Goal: Information Seeking & Learning: Learn about a topic

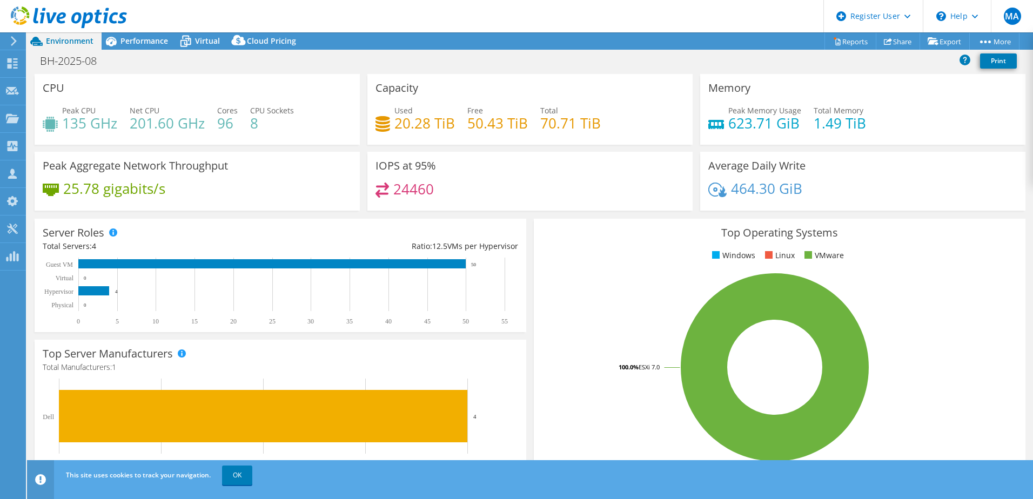
select select "USD"
click at [135, 37] on span "Performance" at bounding box center [144, 41] width 48 height 10
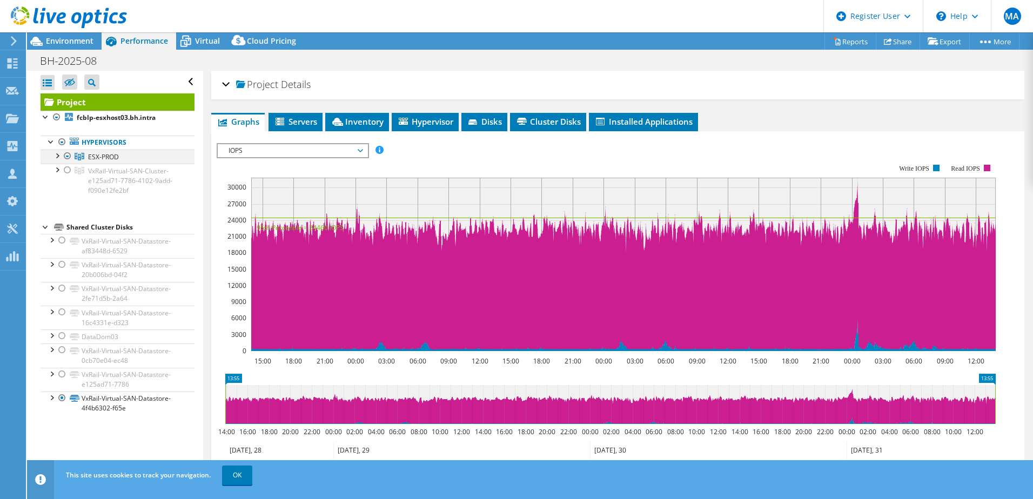
click at [59, 156] on div at bounding box center [56, 155] width 11 height 11
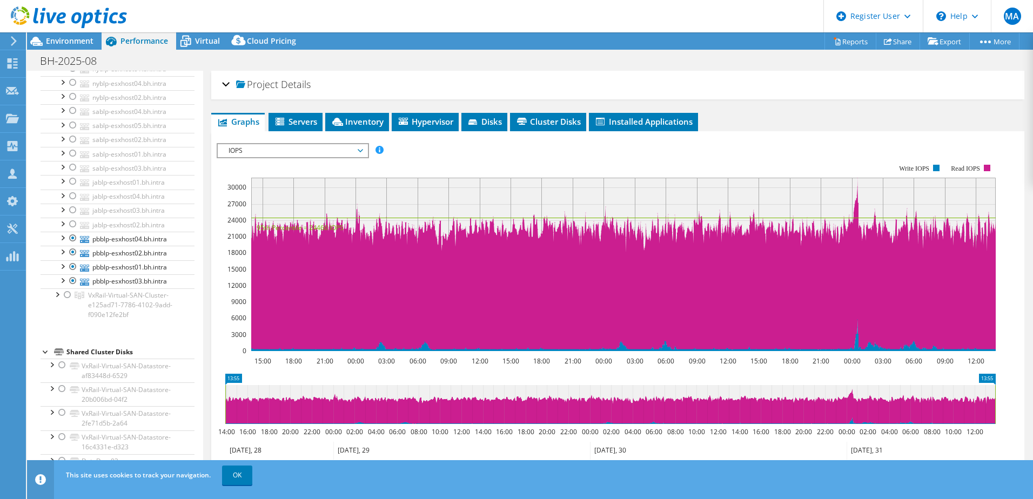
scroll to position [375, 0]
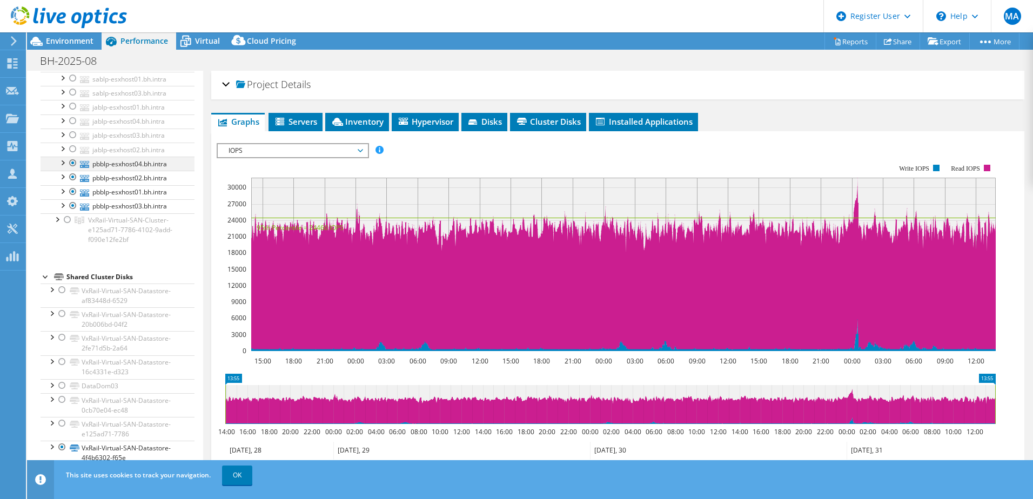
click at [72, 163] on div at bounding box center [73, 163] width 11 height 13
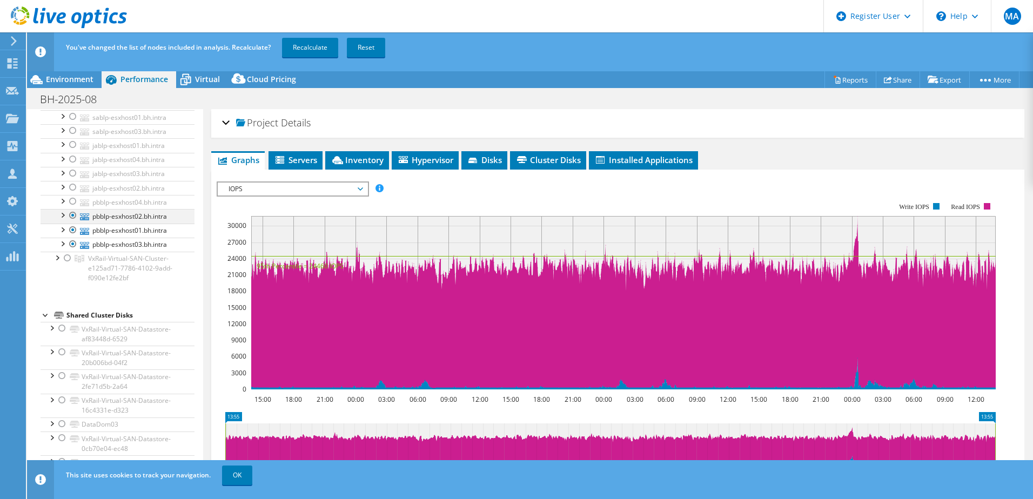
click at [72, 216] on div at bounding box center [73, 215] width 11 height 13
click at [74, 231] on div at bounding box center [73, 230] width 11 height 13
click at [75, 244] on div at bounding box center [73, 244] width 11 height 13
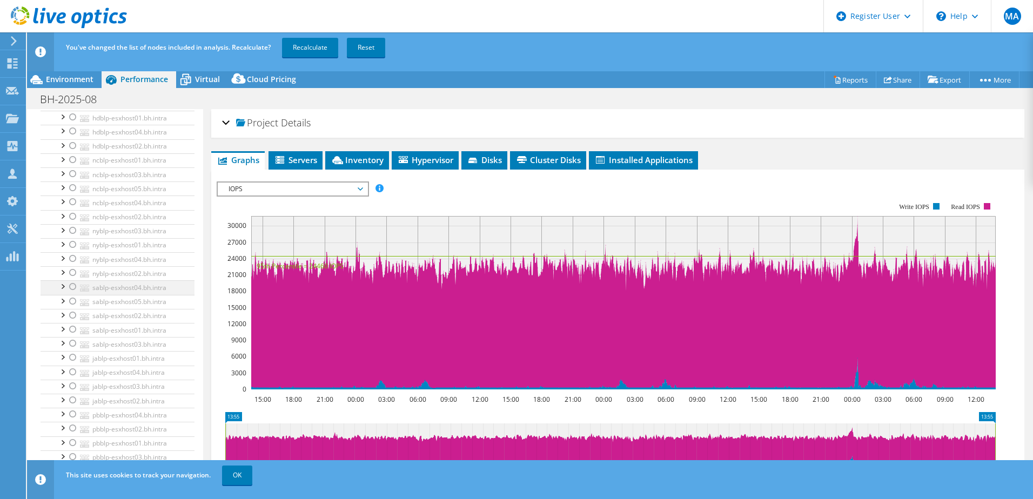
click at [72, 286] on div at bounding box center [73, 286] width 11 height 13
click at [74, 300] on div at bounding box center [73, 301] width 11 height 13
click at [73, 315] on div at bounding box center [73, 315] width 11 height 13
click at [72, 329] on div at bounding box center [73, 329] width 11 height 13
click at [71, 343] on div at bounding box center [73, 343] width 11 height 13
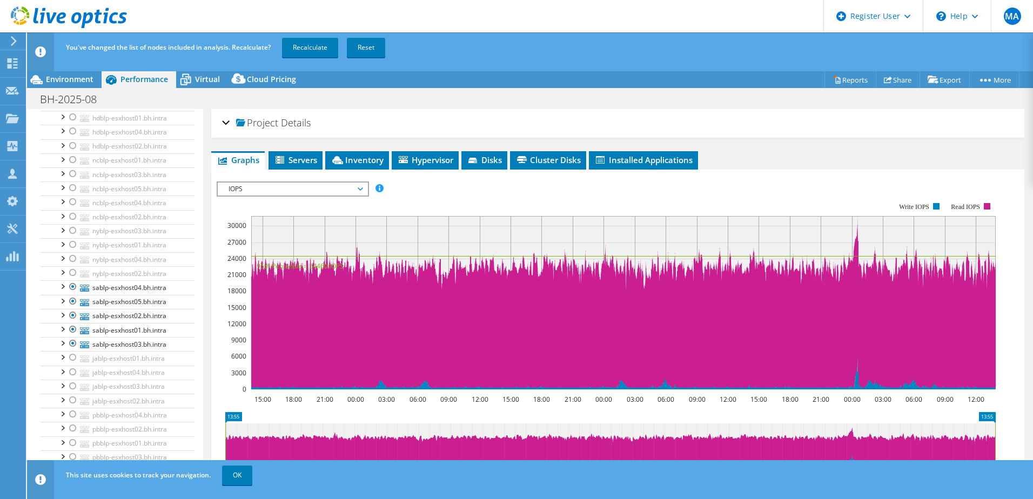
click at [310, 59] on div "You've changed the list of nodes included in analysis. Recalculate? Recalculate…" at bounding box center [549, 47] width 973 height 30
click at [310, 51] on link "Recalculate" at bounding box center [310, 47] width 56 height 19
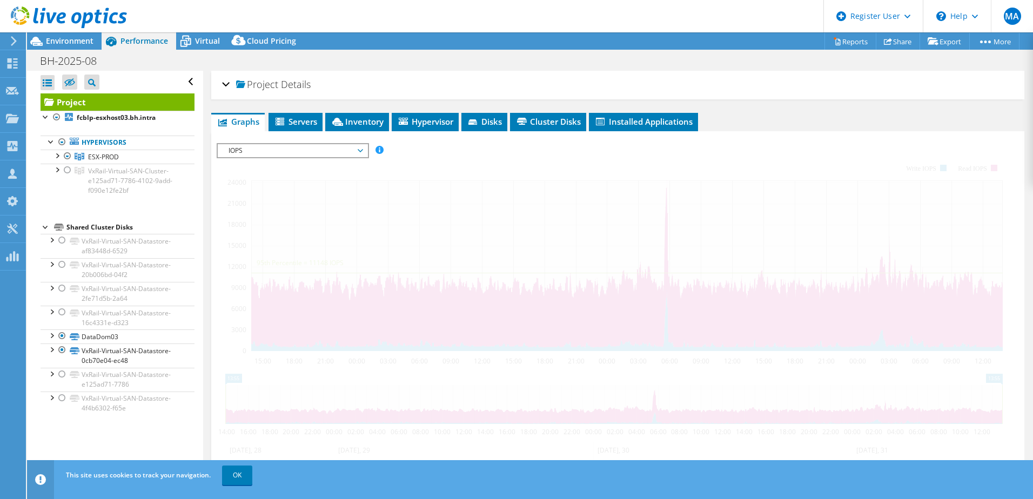
scroll to position [0, 0]
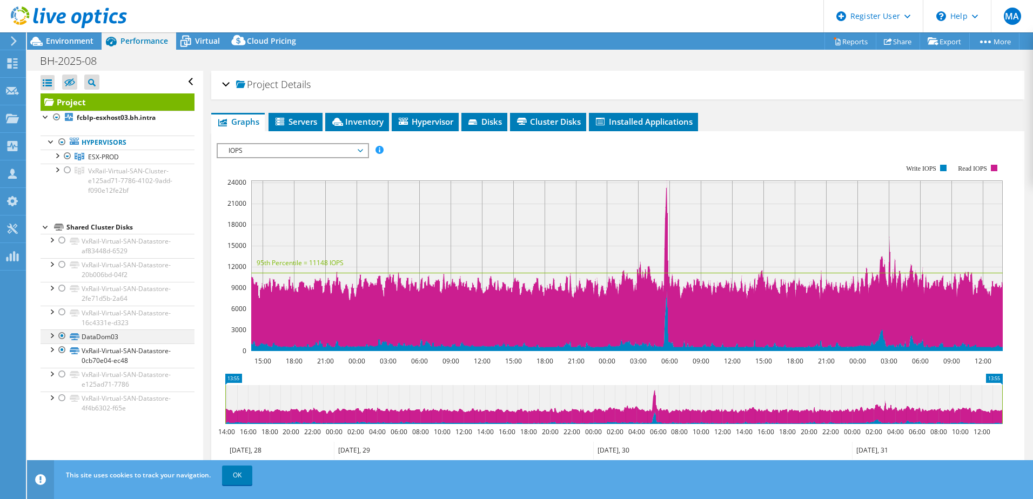
click at [61, 335] on div at bounding box center [62, 335] width 11 height 13
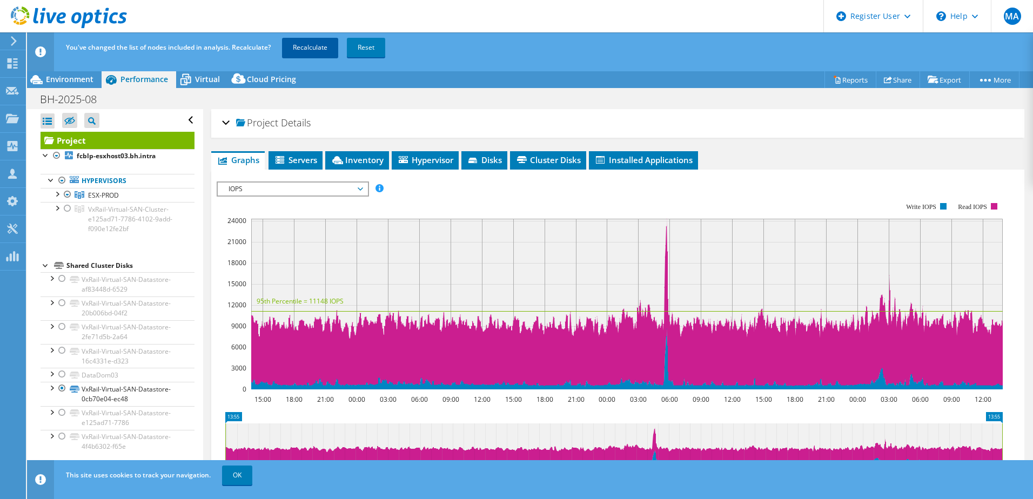
click at [298, 45] on link "Recalculate" at bounding box center [310, 47] width 56 height 19
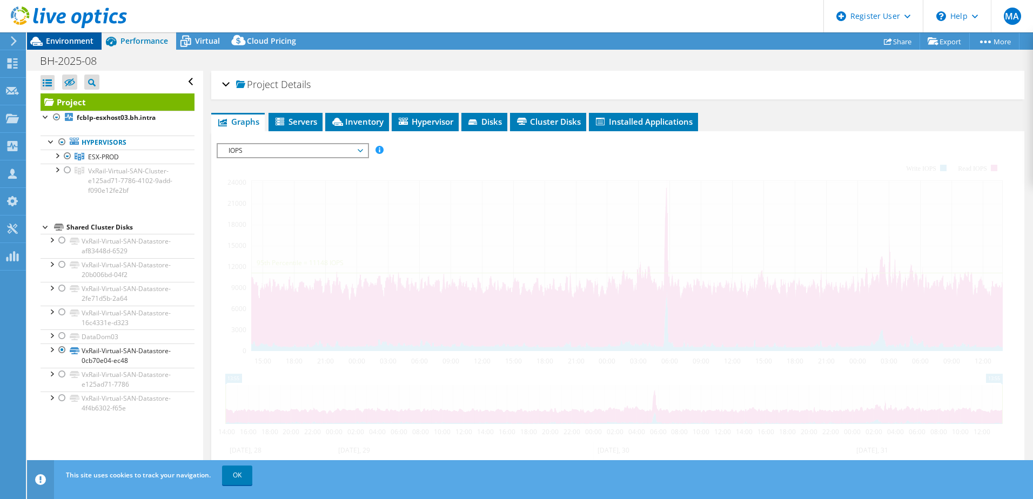
click at [66, 44] on span "Environment" at bounding box center [70, 41] width 48 height 10
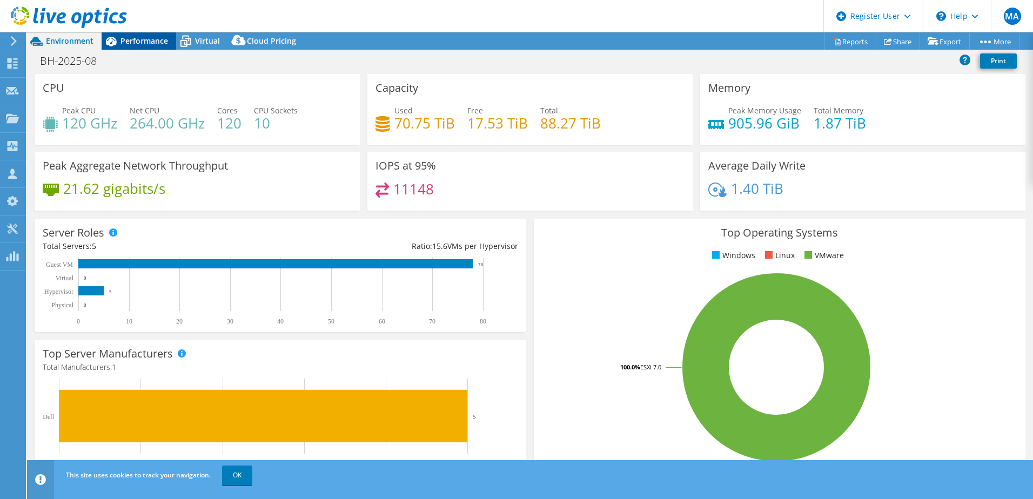
click at [143, 39] on span "Performance" at bounding box center [144, 41] width 48 height 10
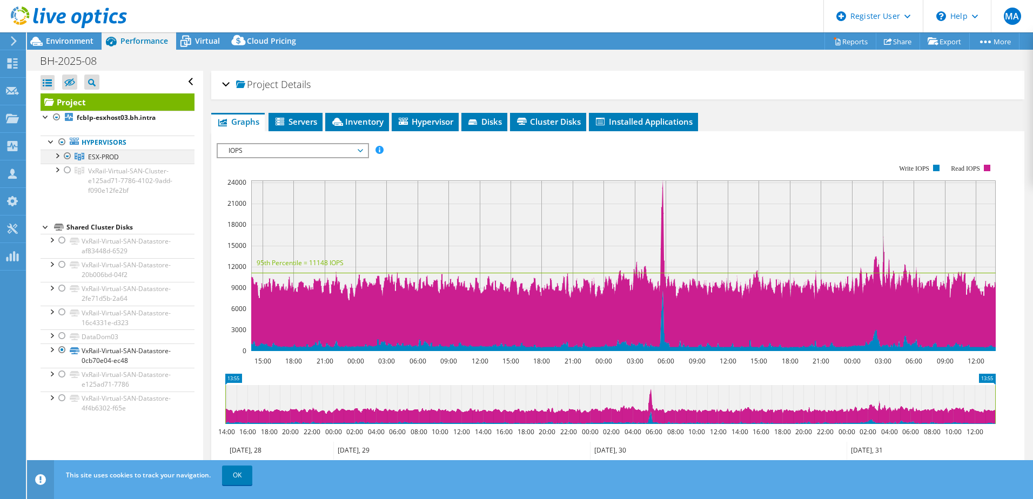
click at [57, 155] on div at bounding box center [56, 155] width 11 height 11
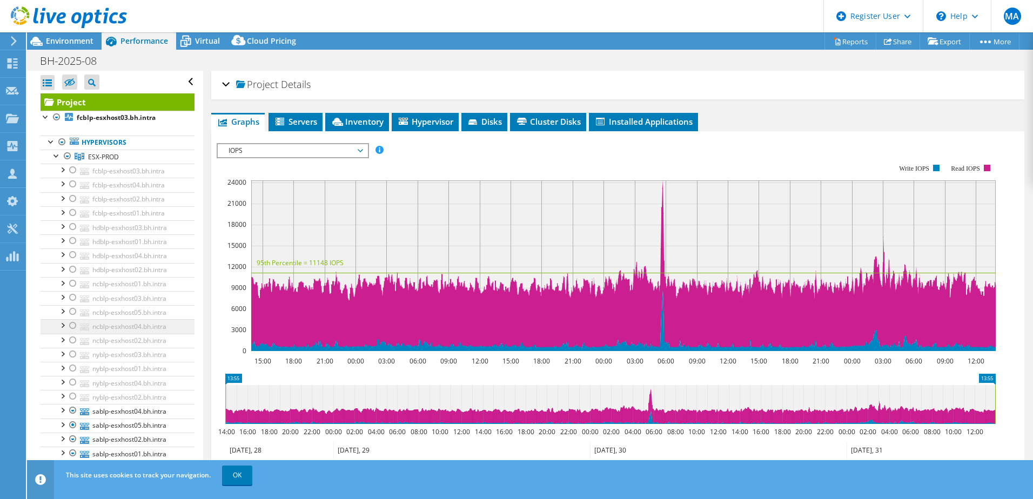
scroll to position [162, 0]
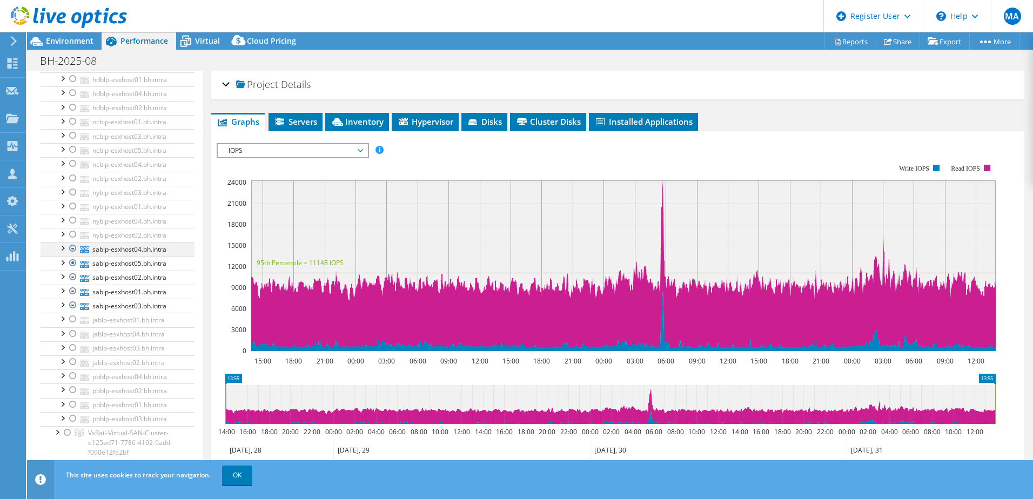
click at [72, 251] on div at bounding box center [73, 248] width 11 height 13
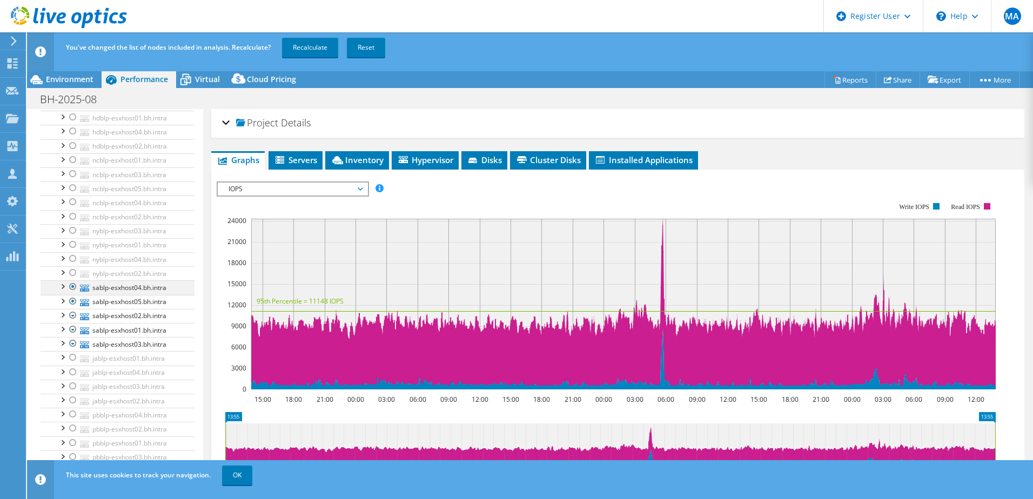
click at [73, 288] on div at bounding box center [73, 286] width 11 height 13
click at [72, 301] on div at bounding box center [73, 301] width 11 height 13
click at [71, 315] on div at bounding box center [73, 315] width 11 height 13
click at [72, 317] on div at bounding box center [73, 315] width 11 height 13
click at [73, 332] on div at bounding box center [73, 329] width 11 height 13
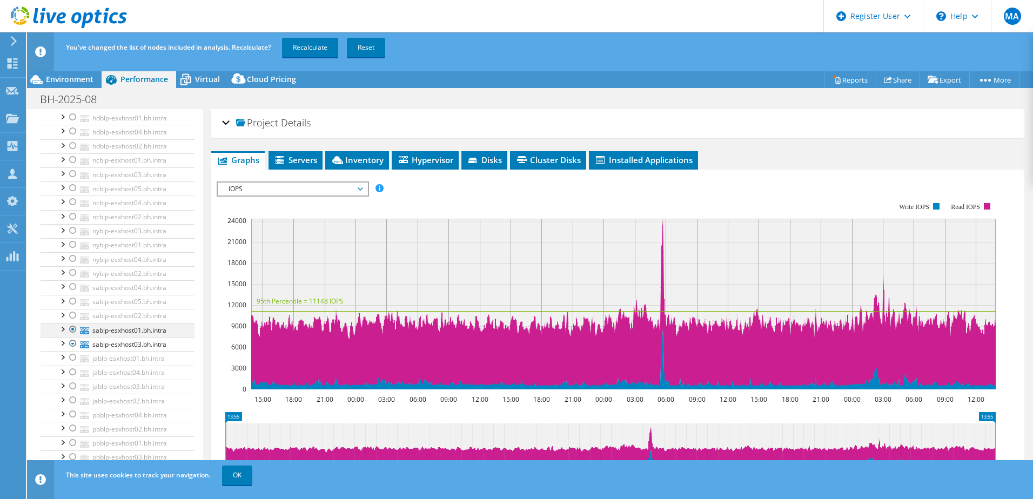
click at [73, 329] on div at bounding box center [73, 329] width 11 height 13
click at [73, 342] on div at bounding box center [73, 343] width 11 height 13
click at [72, 160] on div at bounding box center [73, 159] width 11 height 13
click at [73, 174] on div at bounding box center [73, 173] width 11 height 13
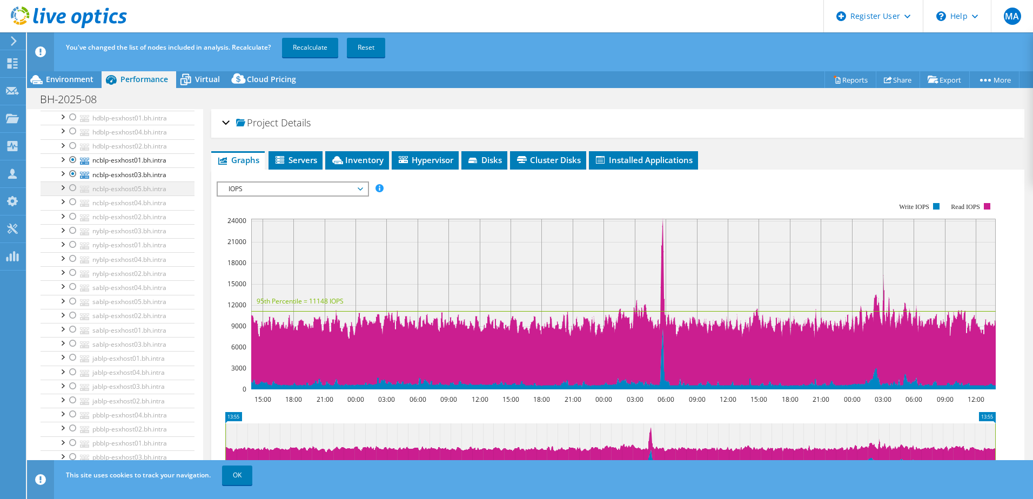
click at [71, 189] on div at bounding box center [73, 187] width 11 height 13
click at [72, 202] on div at bounding box center [73, 202] width 11 height 13
click at [72, 219] on div at bounding box center [73, 216] width 11 height 13
click at [294, 46] on link "Recalculate" at bounding box center [310, 47] width 56 height 19
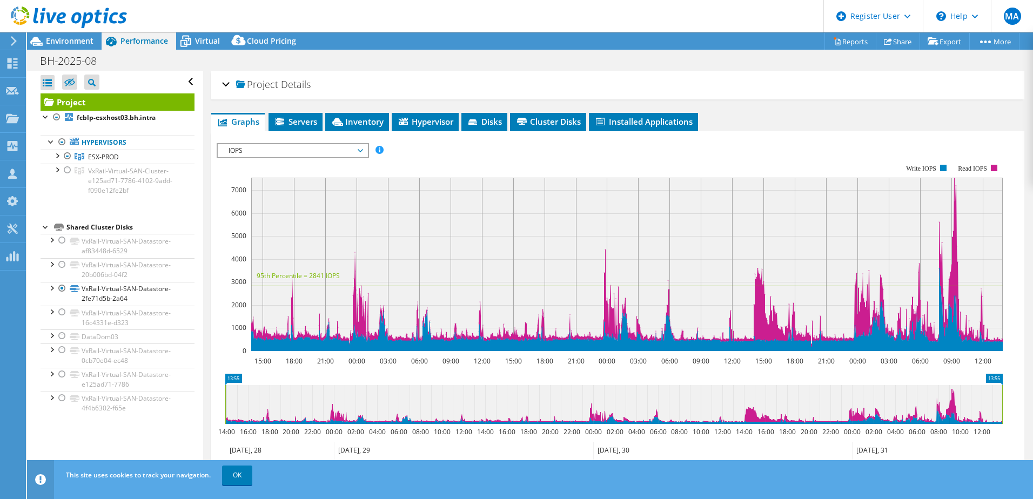
scroll to position [0, 0]
click at [70, 41] on span "Environment" at bounding box center [70, 41] width 48 height 10
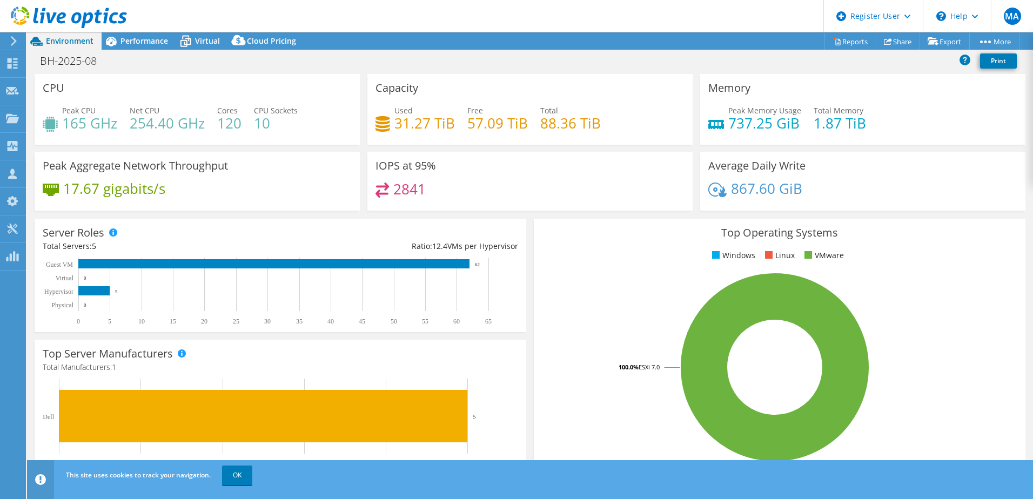
select select "USD"
click at [157, 33] on div "Performance" at bounding box center [139, 40] width 75 height 17
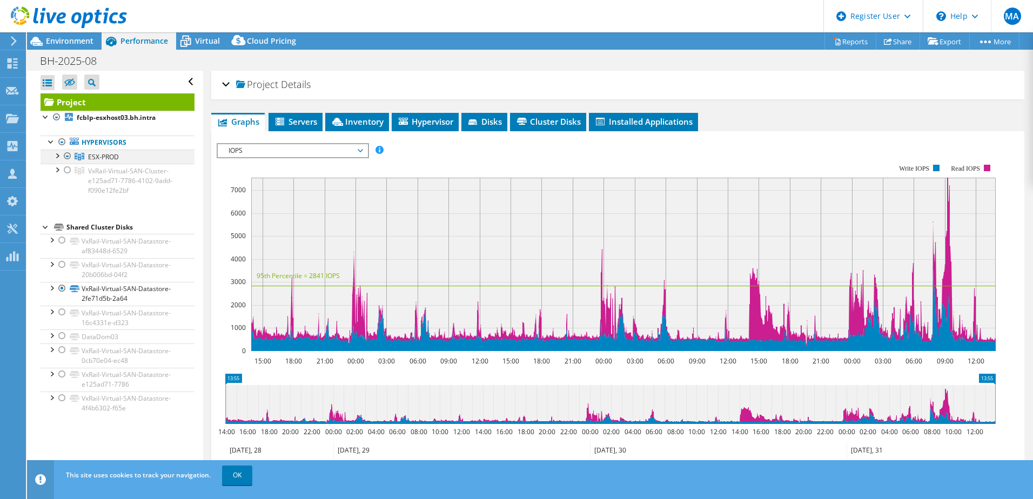
click at [55, 157] on div at bounding box center [56, 155] width 11 height 11
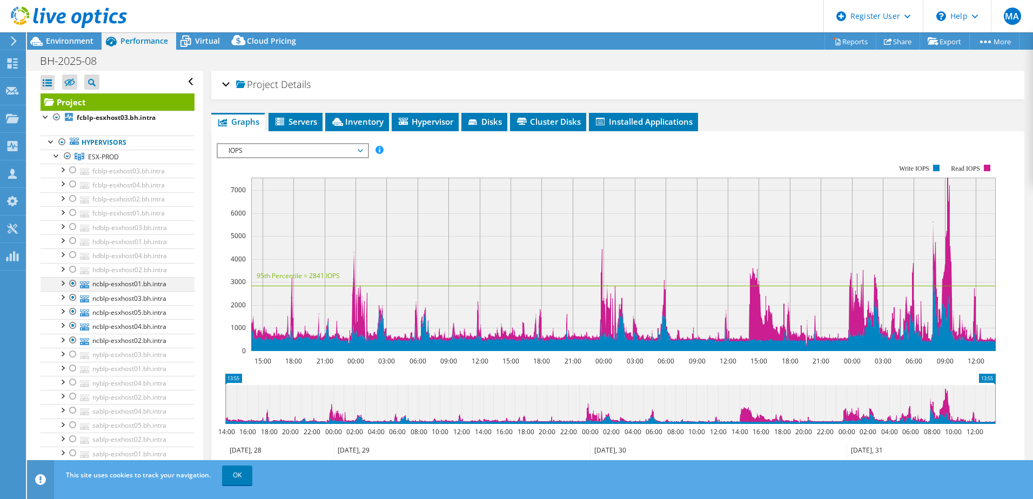
click at [73, 282] on div at bounding box center [73, 283] width 11 height 13
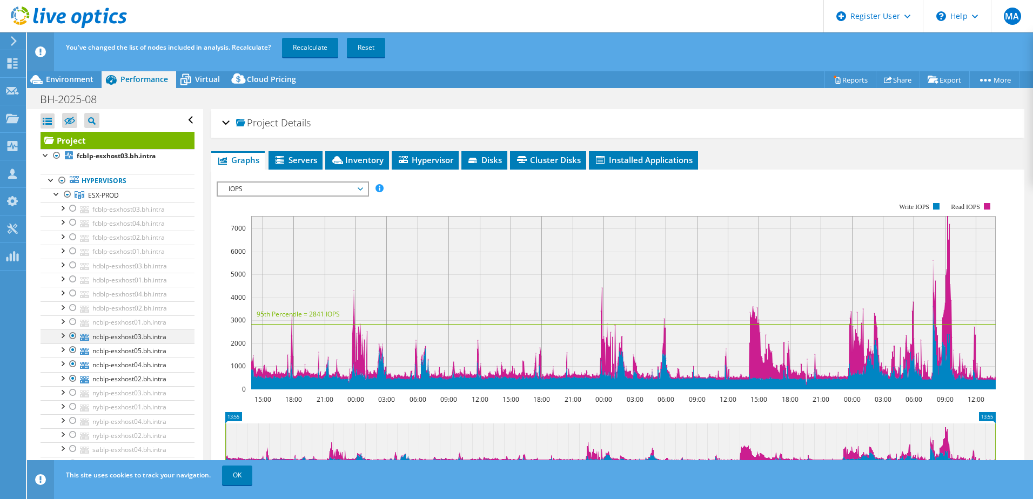
click at [75, 335] on div at bounding box center [73, 335] width 11 height 13
click at [73, 351] on div at bounding box center [73, 350] width 11 height 13
click at [71, 364] on div at bounding box center [73, 364] width 11 height 13
click at [73, 380] on div at bounding box center [73, 378] width 11 height 13
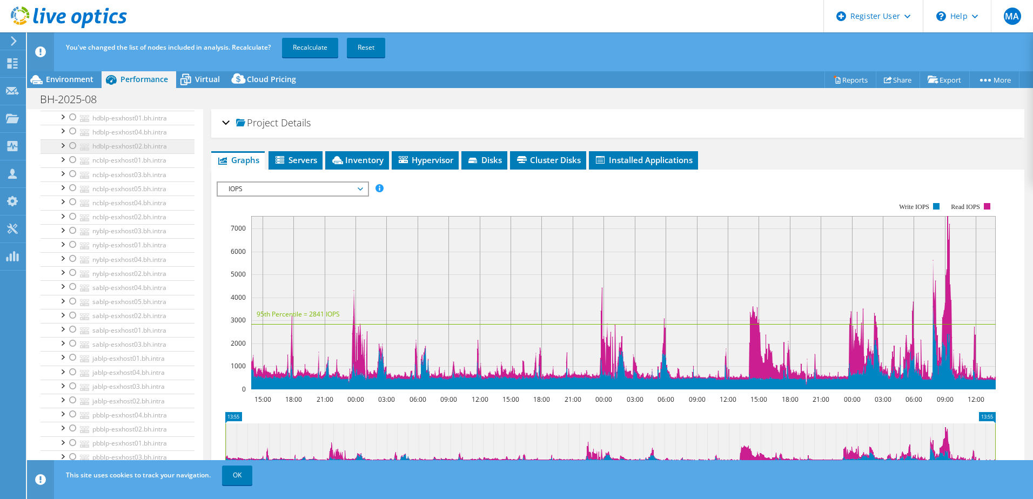
scroll to position [216, 0]
click at [59, 418] on div at bounding box center [56, 416] width 11 height 11
click at [68, 307] on div at bounding box center [67, 308] width 11 height 13
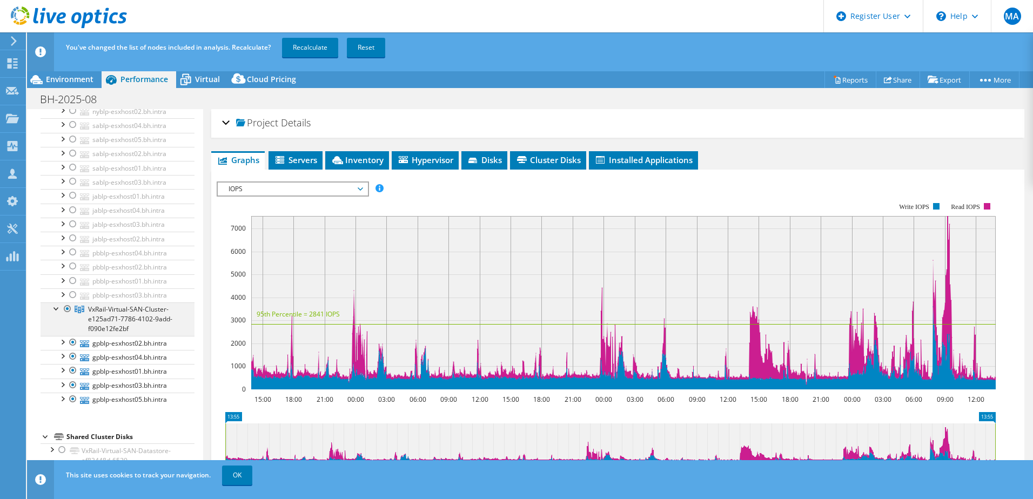
click at [65, 307] on div at bounding box center [67, 308] width 11 height 13
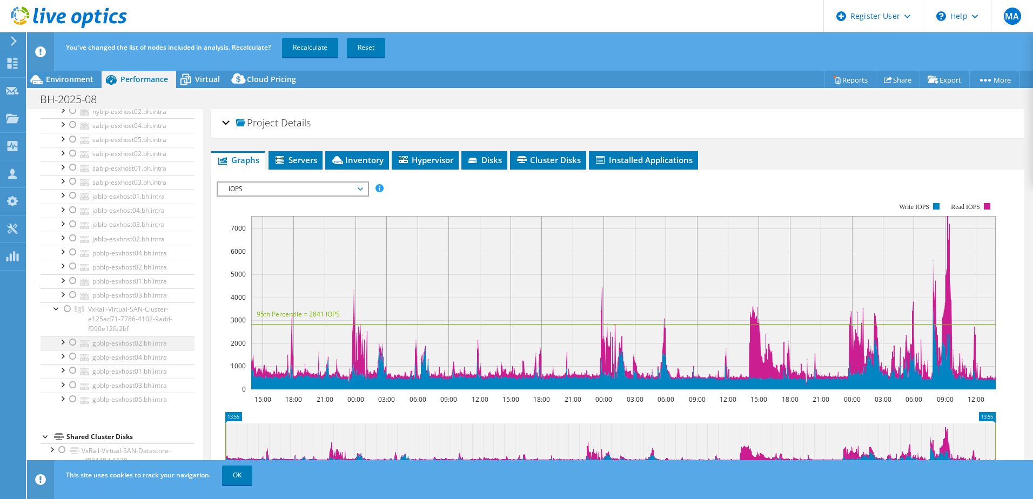
click at [73, 341] on div at bounding box center [73, 342] width 11 height 13
click at [72, 358] on div at bounding box center [73, 356] width 11 height 13
click at [73, 371] on div at bounding box center [73, 370] width 11 height 13
click at [73, 385] on div at bounding box center [73, 385] width 11 height 13
click at [71, 400] on div at bounding box center [73, 399] width 11 height 13
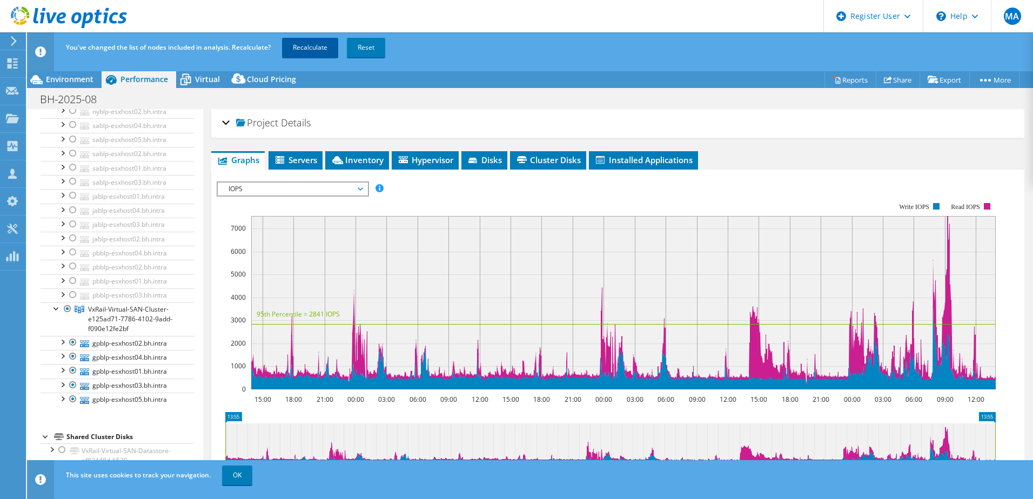
click at [307, 39] on link "Recalculate" at bounding box center [310, 47] width 56 height 19
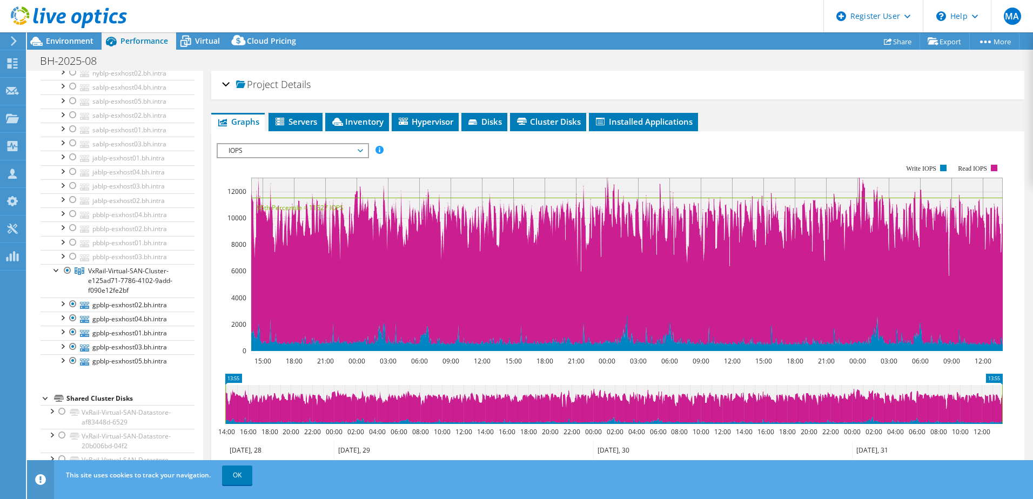
scroll to position [0, 0]
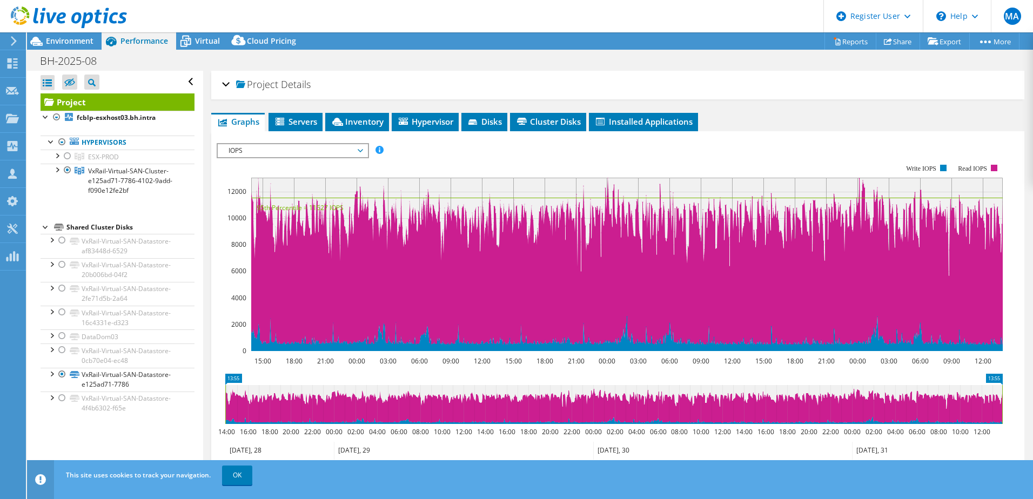
click at [84, 33] on div at bounding box center [63, 18] width 127 height 36
click at [81, 42] on span "Environment" at bounding box center [70, 41] width 48 height 10
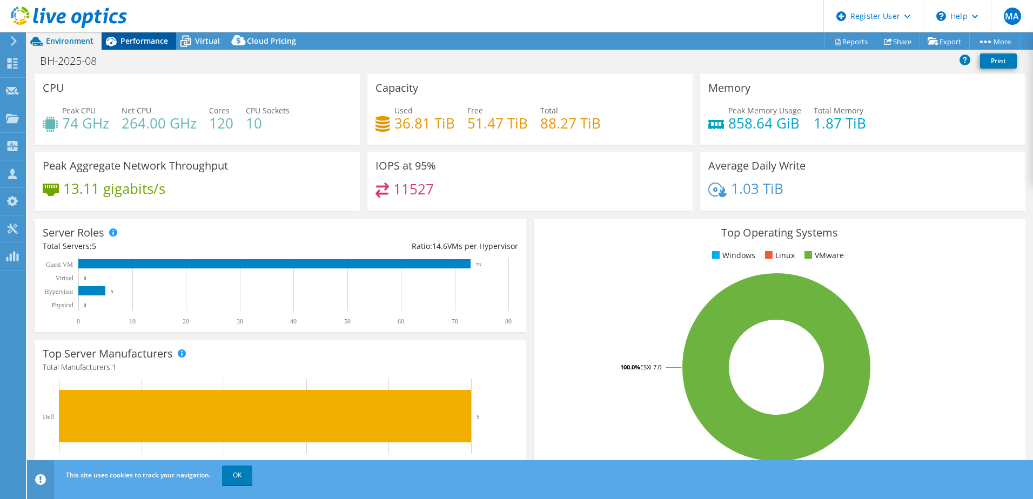
click at [157, 46] on div "Performance" at bounding box center [139, 40] width 75 height 17
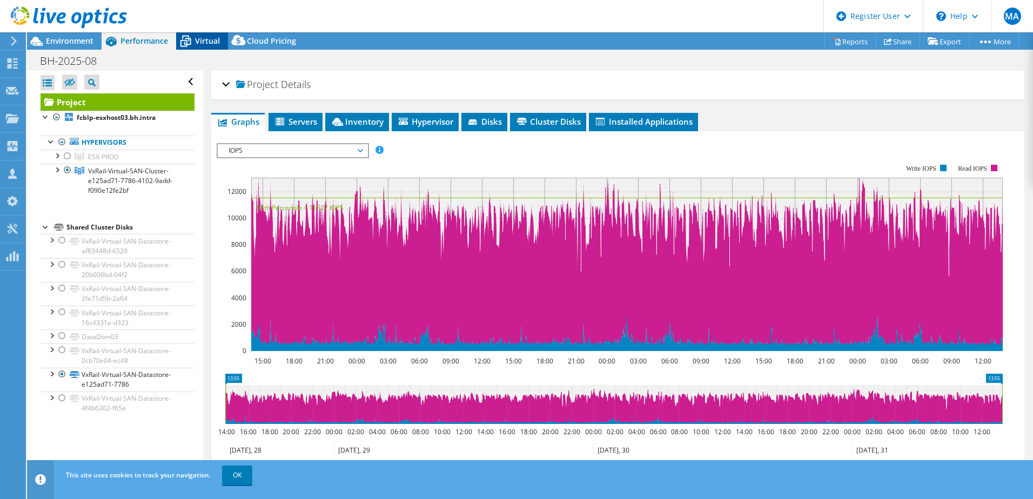
click at [189, 46] on icon at bounding box center [185, 41] width 19 height 19
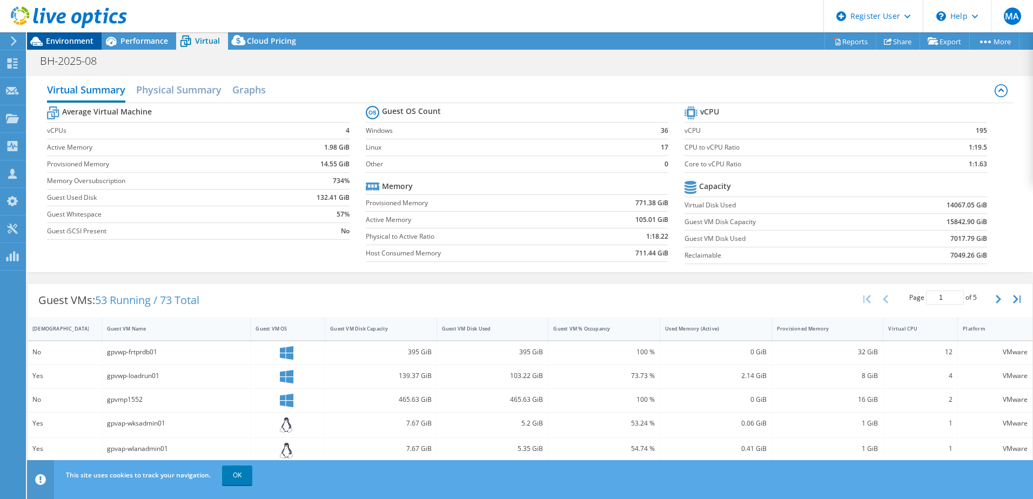
click at [70, 45] on span "Environment" at bounding box center [70, 41] width 48 height 10
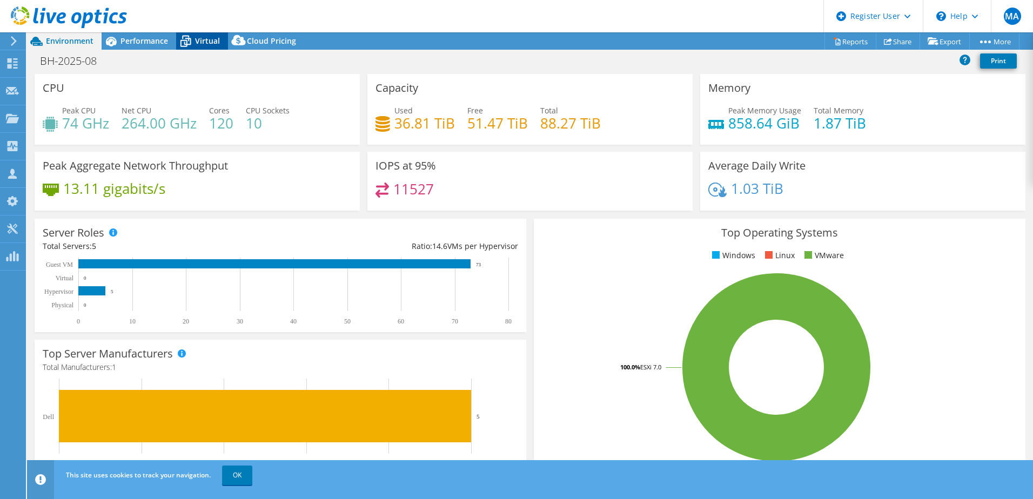
click at [210, 41] on span "Virtual" at bounding box center [207, 41] width 25 height 10
